Goal: Information Seeking & Learning: Find specific fact

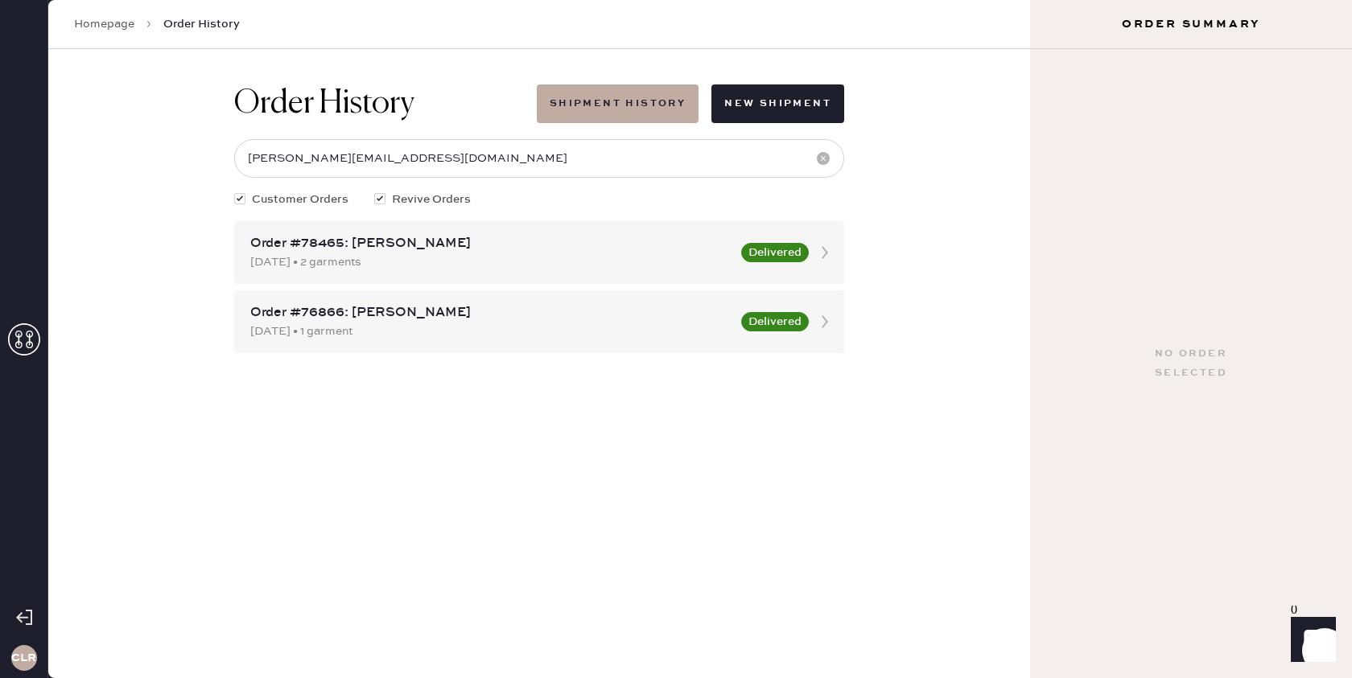
click at [20, 343] on icon at bounding box center [24, 340] width 32 height 32
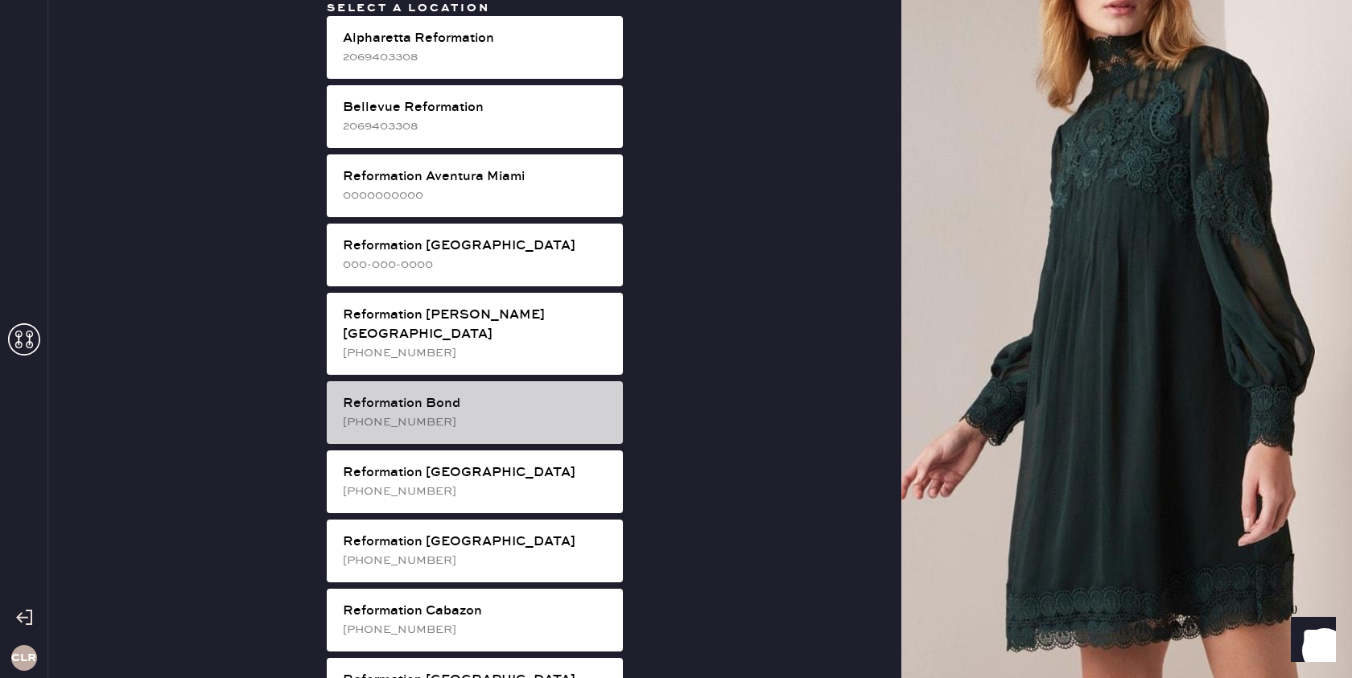
click at [509, 394] on div "Reformation Bond" at bounding box center [476, 403] width 267 height 19
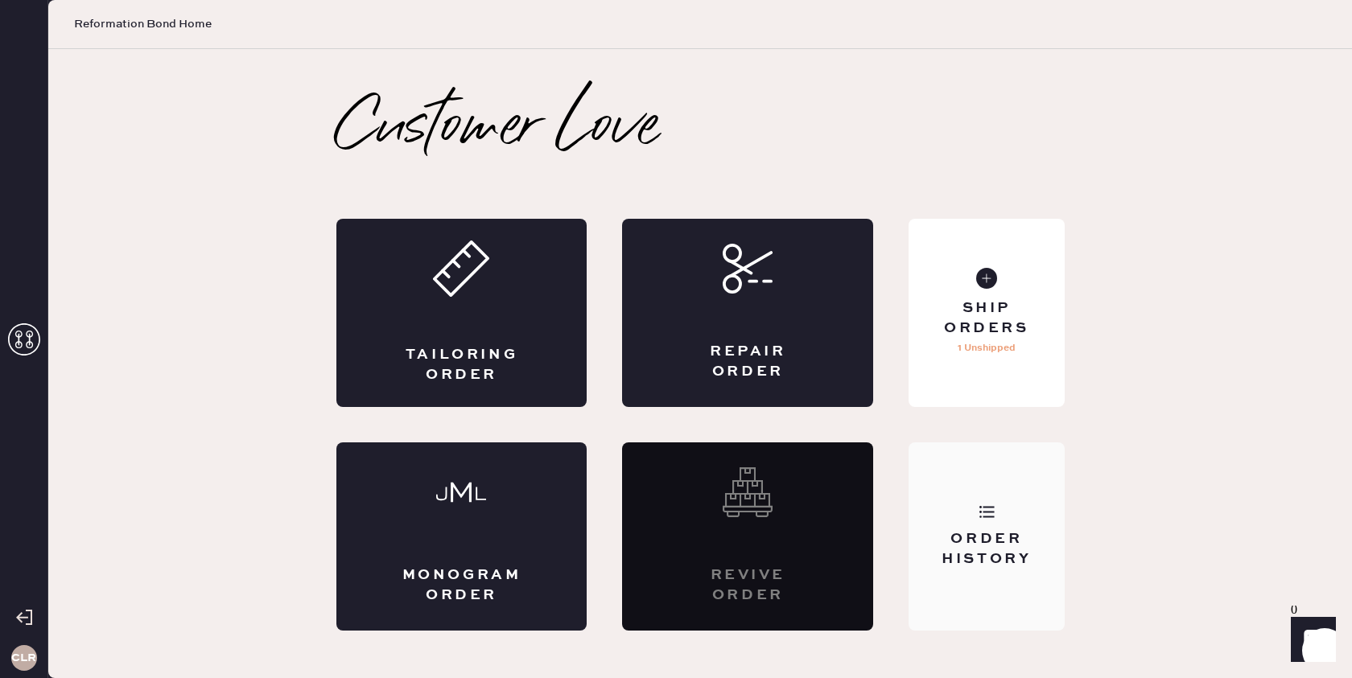
click at [993, 516] on icon at bounding box center [987, 512] width 16 height 16
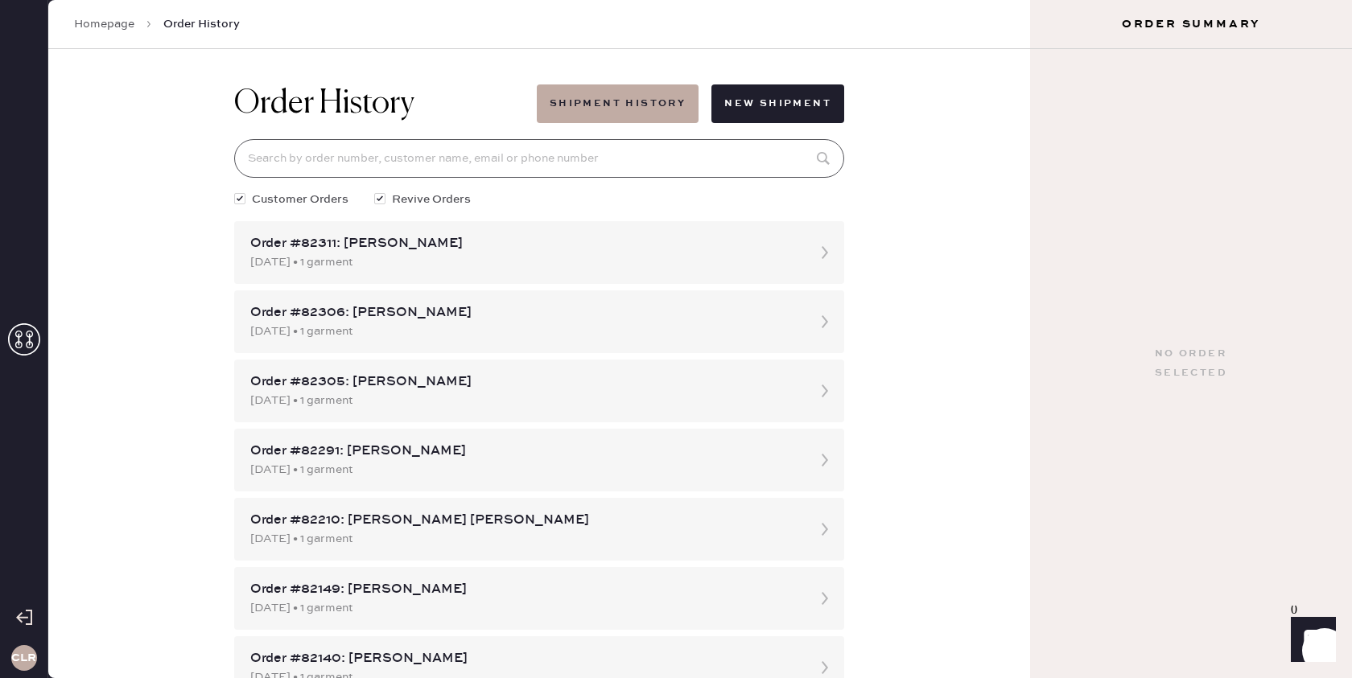
click at [530, 165] on input at bounding box center [539, 158] width 610 height 39
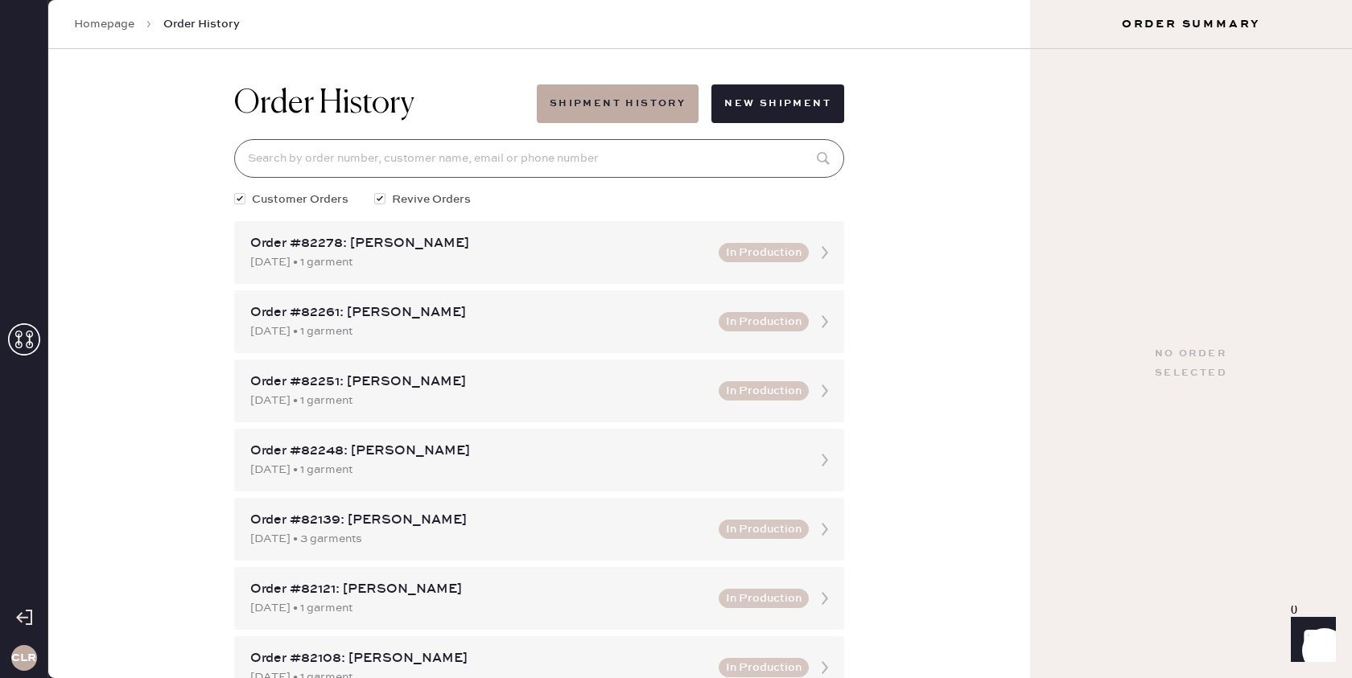
paste input "[EMAIL_ADDRESS][DOMAIN_NAME]"
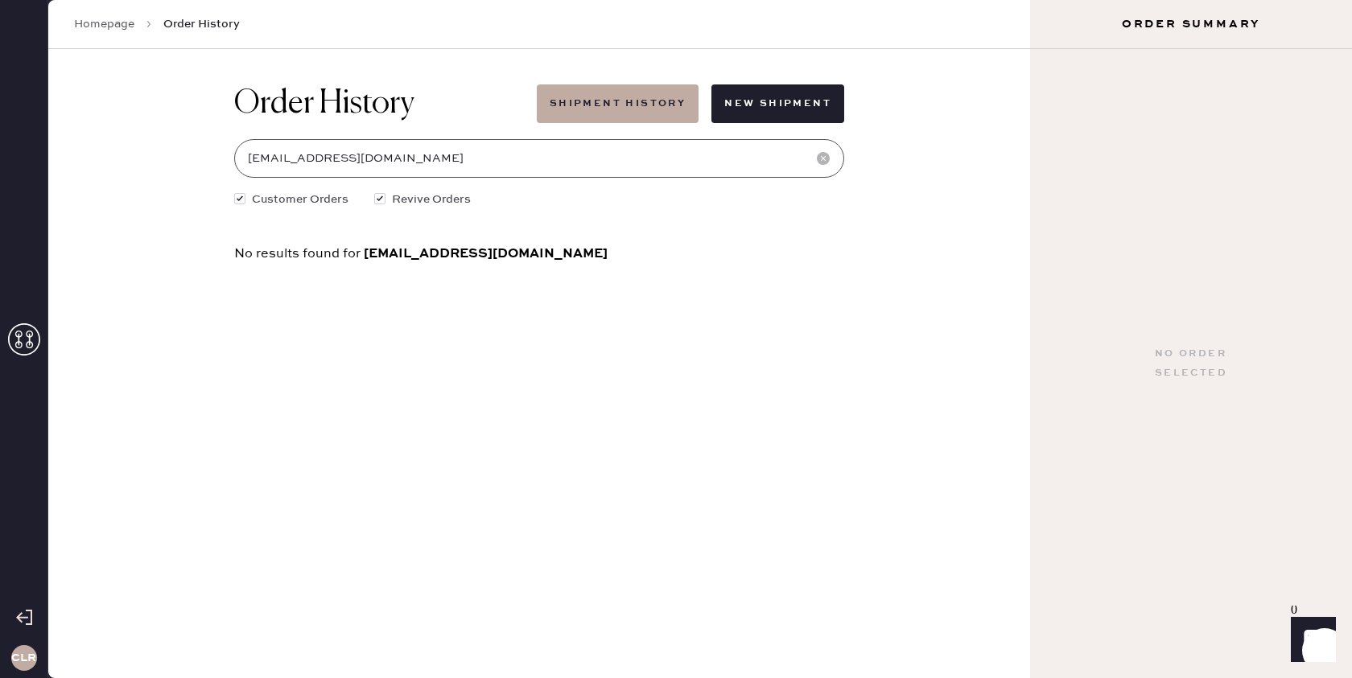
type input "[EMAIL_ADDRESS][DOMAIN_NAME]"
click at [470, 159] on input "[EMAIL_ADDRESS][DOMAIN_NAME]" at bounding box center [539, 158] width 610 height 39
paste input "[PERSON_NAME]"
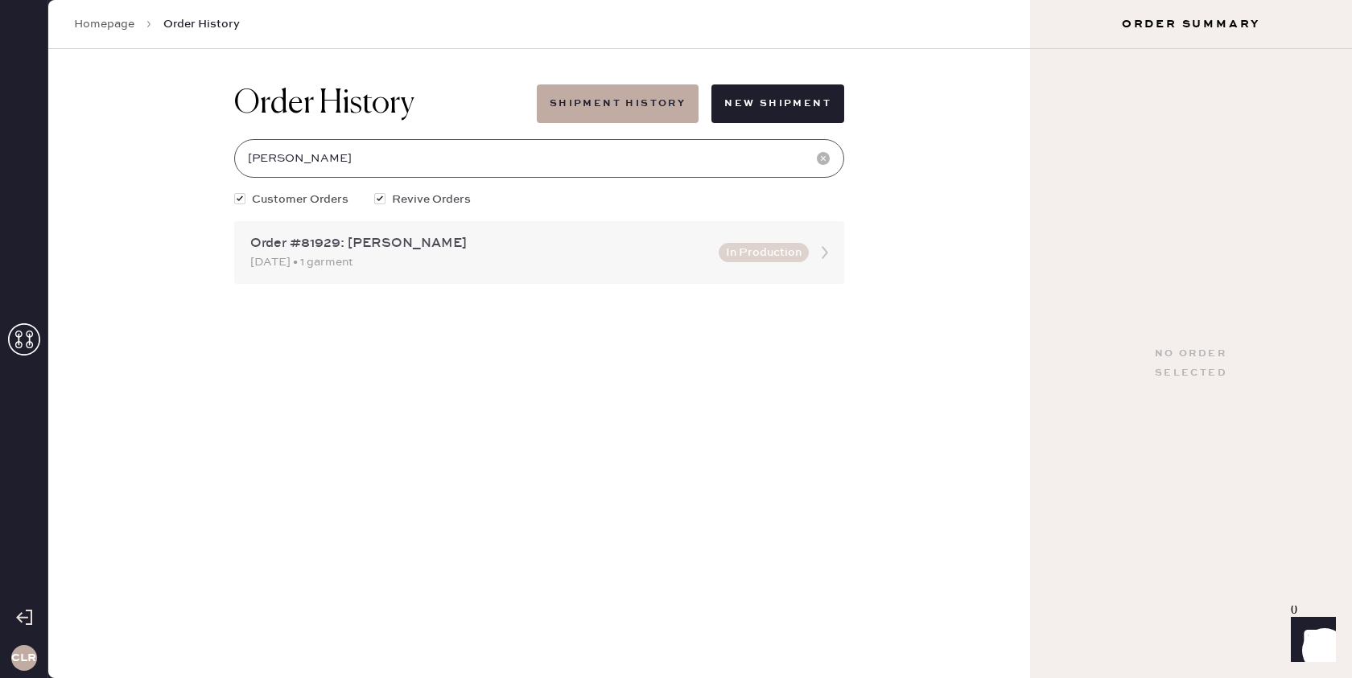
type input "[PERSON_NAME]"
click at [826, 250] on use at bounding box center [825, 252] width 6 height 13
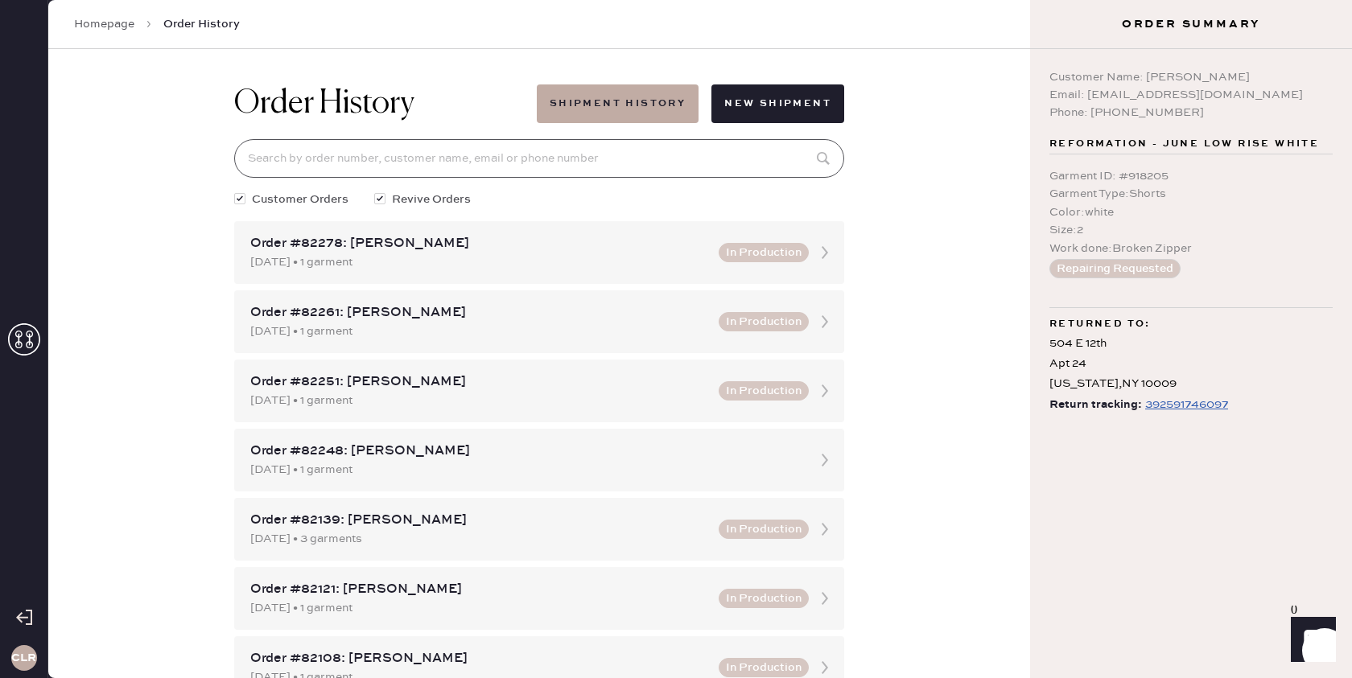
click at [681, 163] on input at bounding box center [539, 158] width 610 height 39
paste input "[PERSON_NAME]"
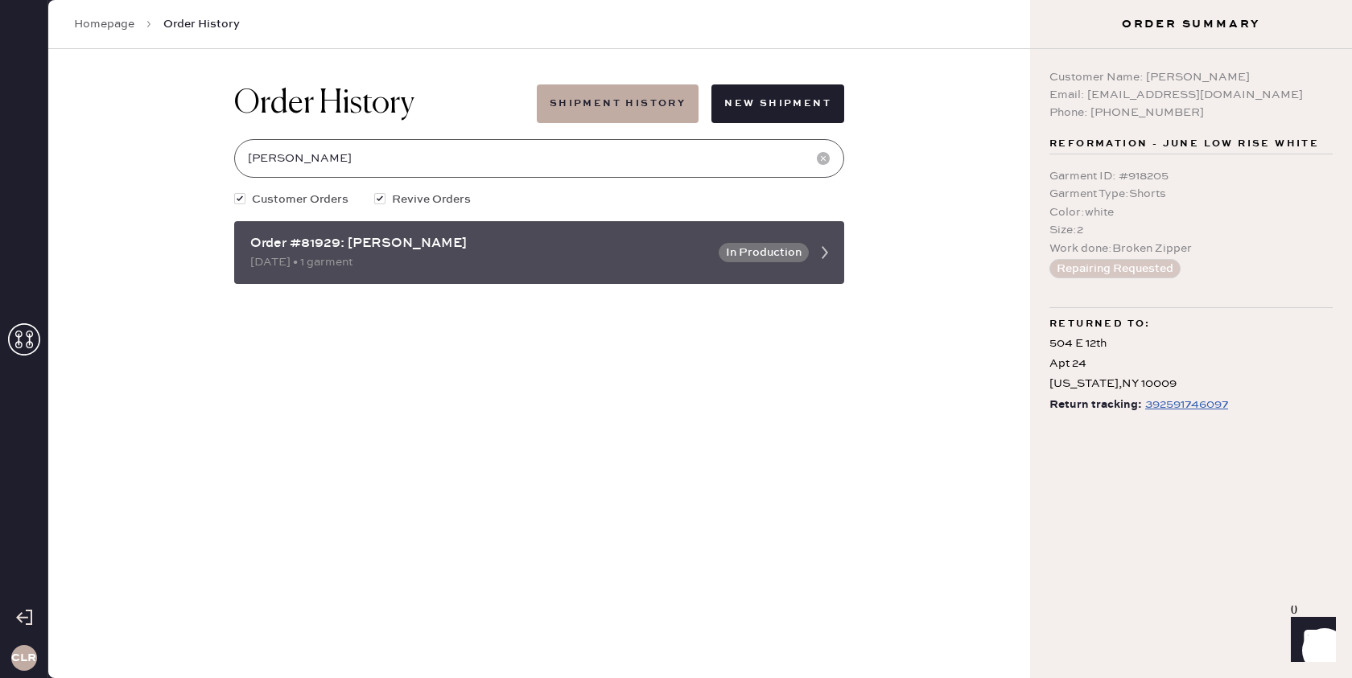
type input "[PERSON_NAME]"
copy div "Order #81929"
drag, startPoint x: 341, startPoint y: 245, endPoint x: 250, endPoint y: 246, distance: 91.0
click at [250, 246] on div "Order #81929: [PERSON_NAME]" at bounding box center [479, 243] width 459 height 19
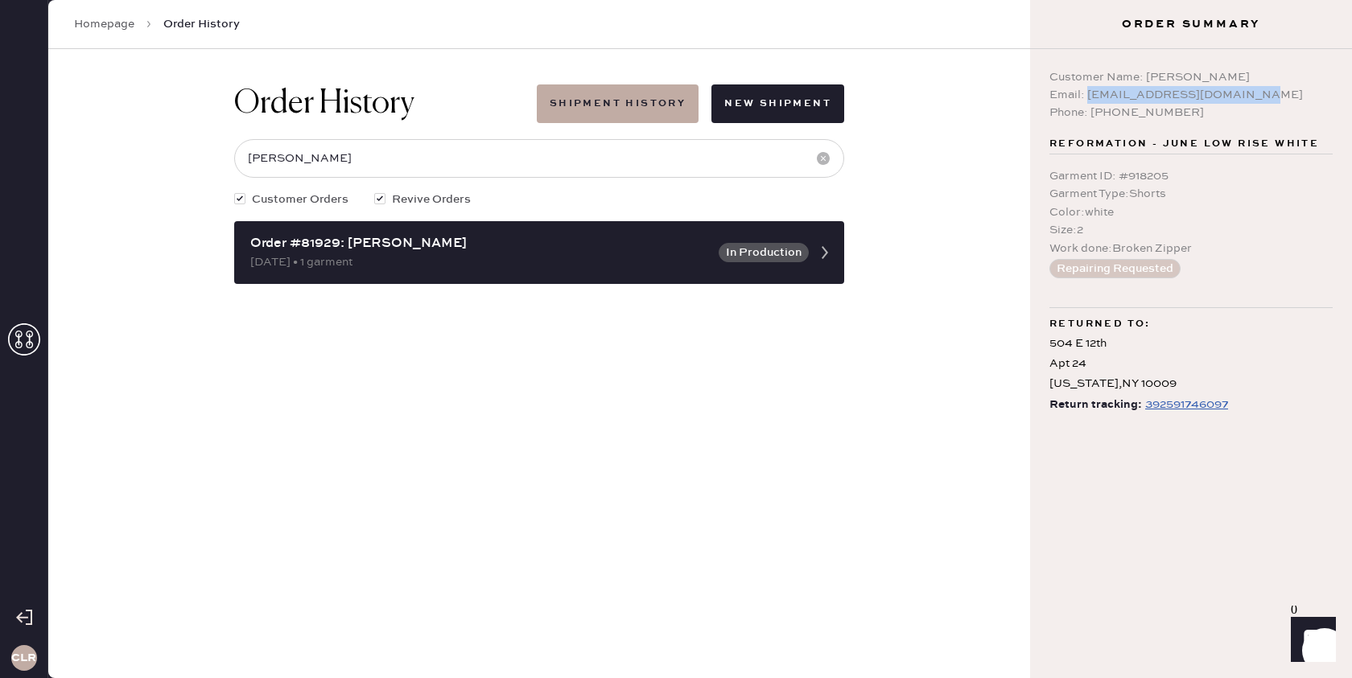
drag, startPoint x: 1252, startPoint y: 98, endPoint x: 1103, endPoint y: 99, distance: 148.9
click at [1087, 99] on div "Email: [EMAIL_ADDRESS][DOMAIN_NAME]" at bounding box center [1190, 95] width 283 height 18
copy div "[EMAIL_ADDRESS][DOMAIN_NAME]"
click at [1200, 407] on div "392591746097" at bounding box center [1186, 404] width 83 height 19
